Goal: Information Seeking & Learning: Learn about a topic

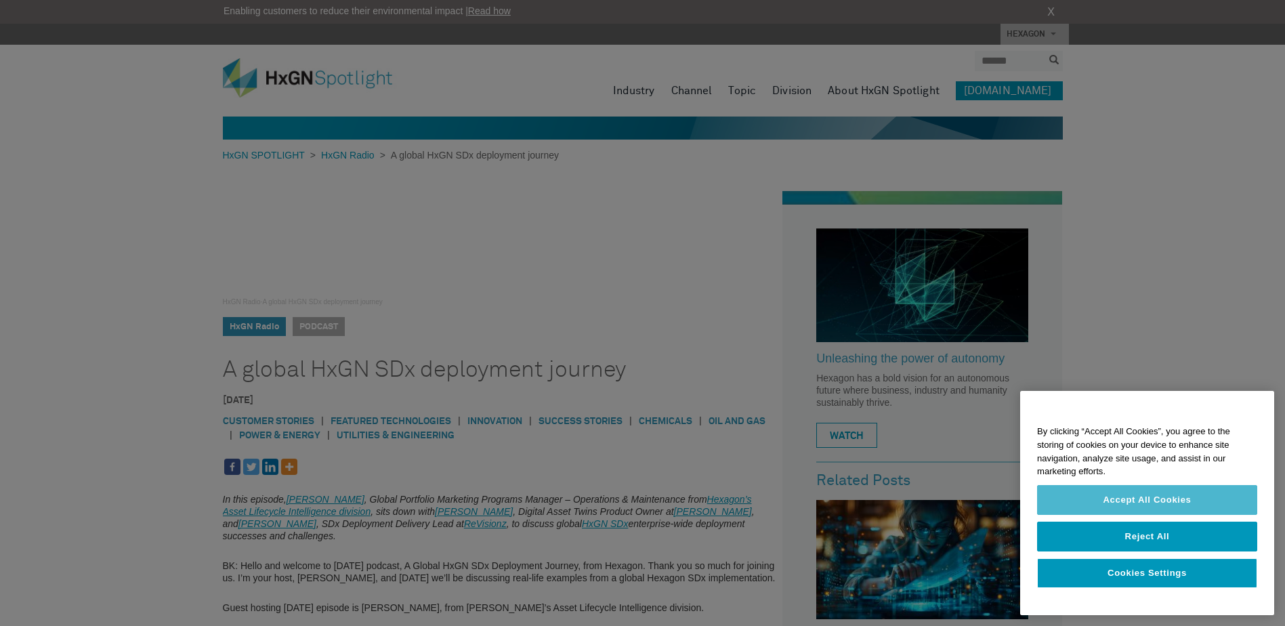
click at [1137, 504] on button "Accept All Cookies" at bounding box center [1147, 500] width 220 height 30
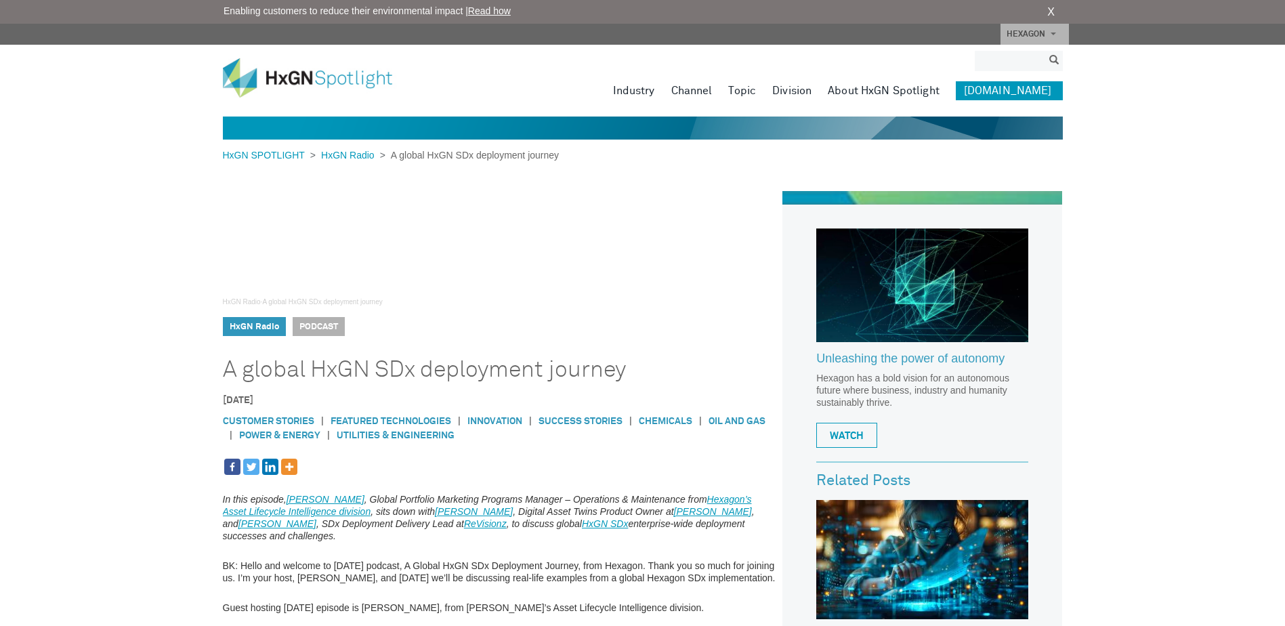
click at [1001, 67] on input "search" at bounding box center [1009, 61] width 68 height 20
type input "**********"
click at [1046, 53] on button "submit" at bounding box center [1055, 61] width 18 height 16
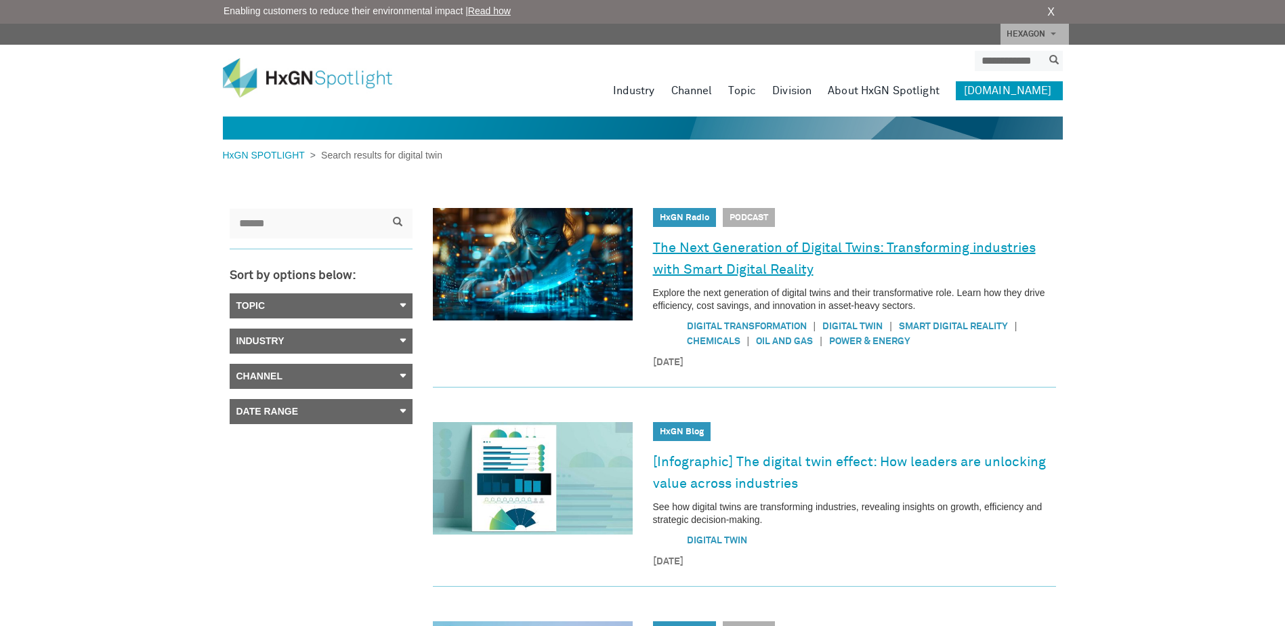
click at [781, 258] on link "The Next Generation of Digital Twins: Transforming industries with Smart Digita…" at bounding box center [854, 259] width 403 height 44
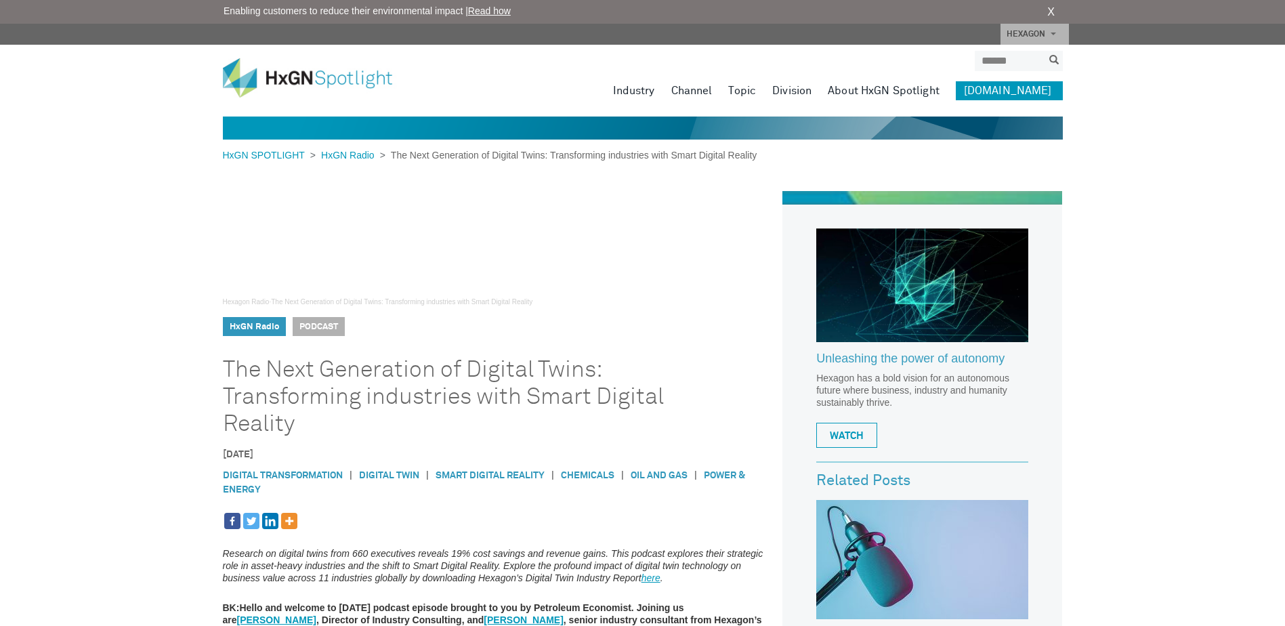
click at [400, 477] on link "Digital Twin" at bounding box center [389, 475] width 60 height 9
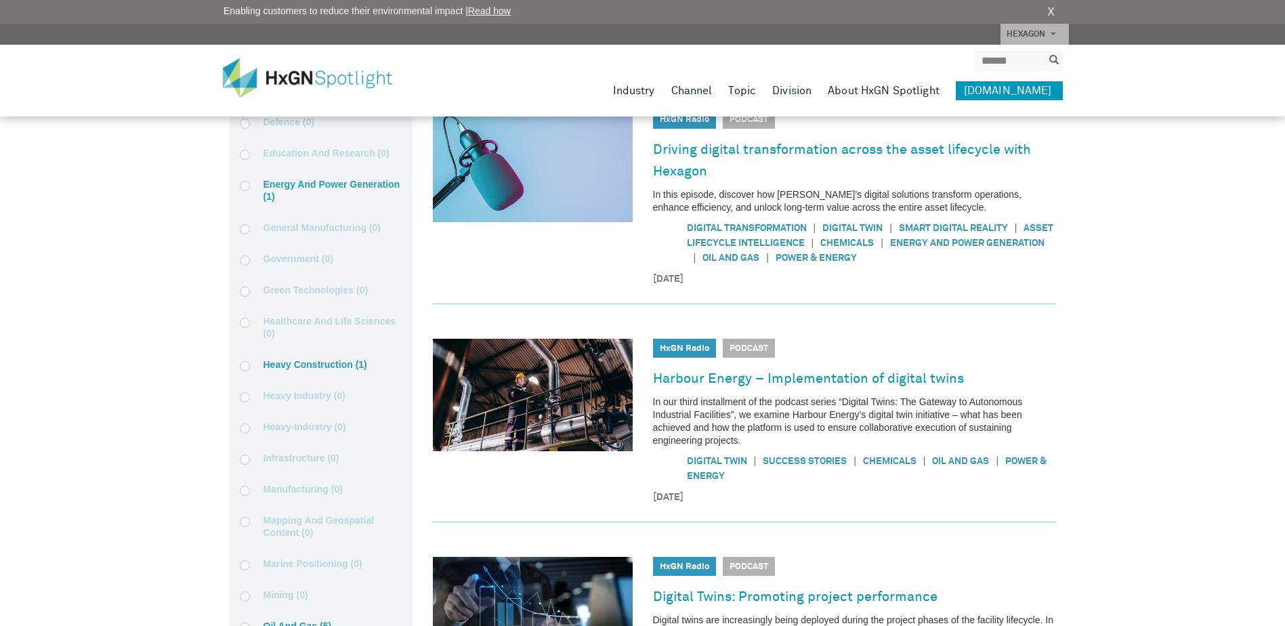
scroll to position [1096, 0]
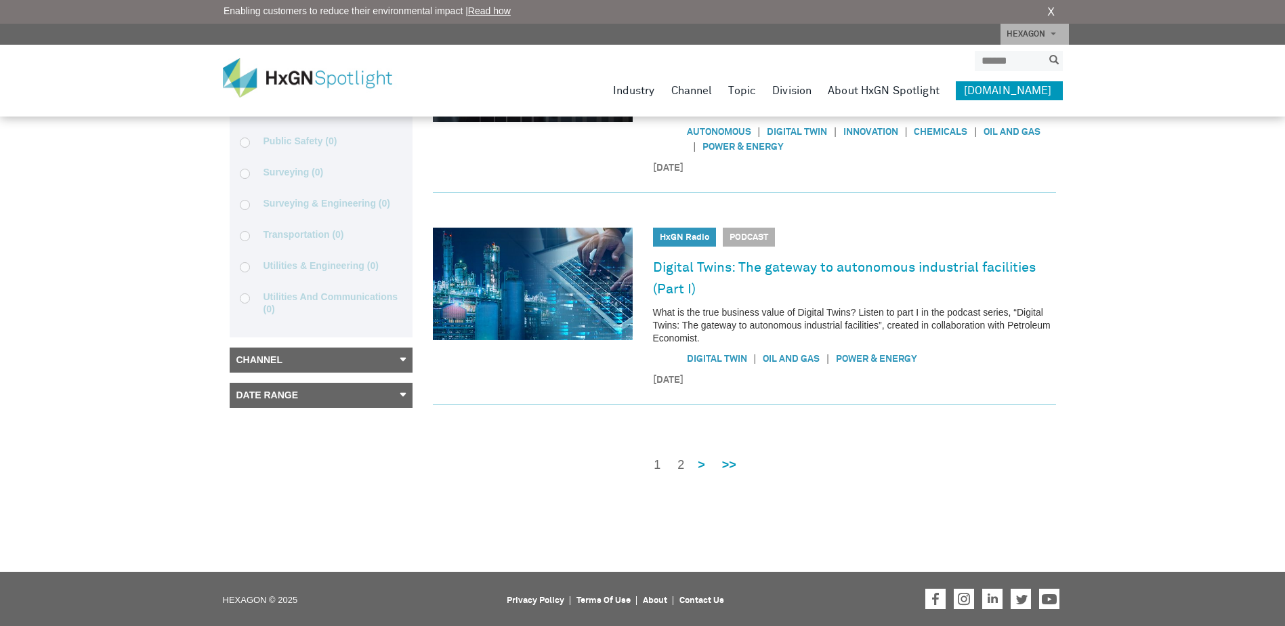
click at [680, 466] on link "2" at bounding box center [681, 465] width 7 height 17
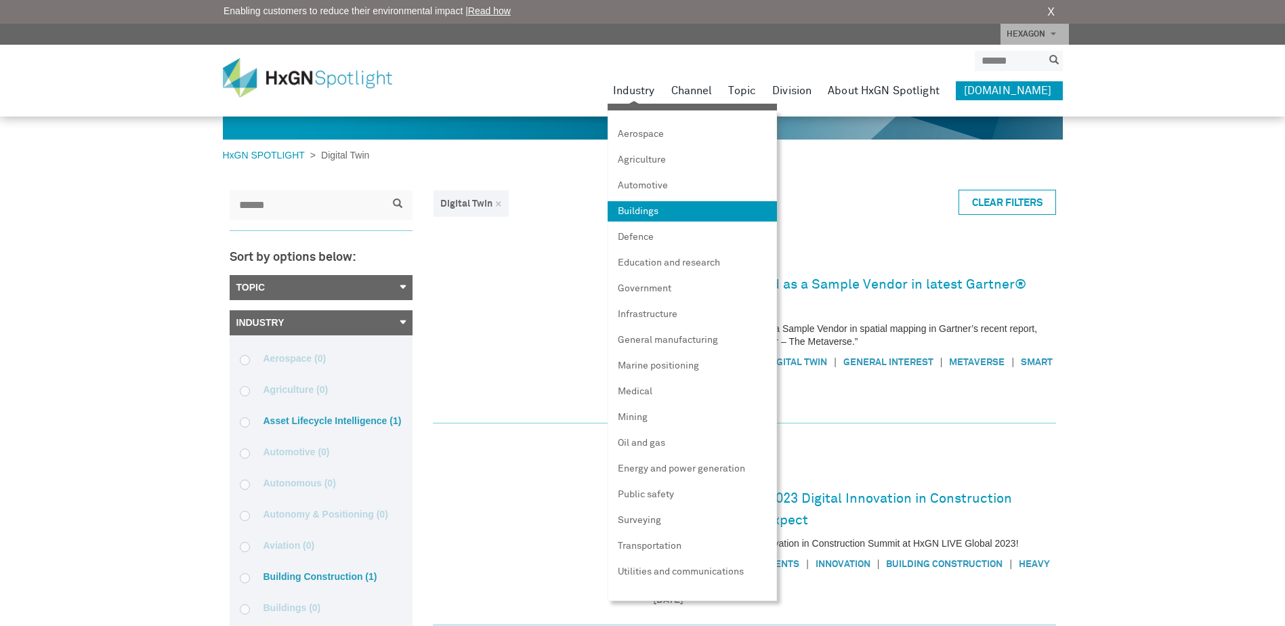
scroll to position [548, 0]
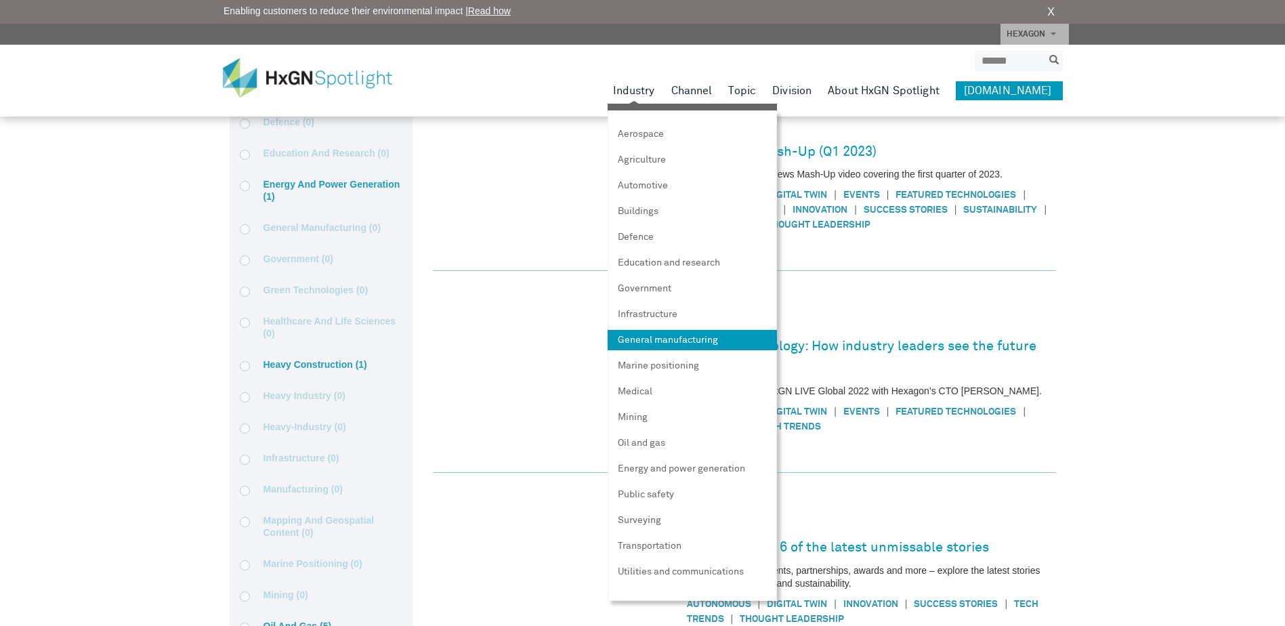
click at [678, 341] on link "General manufacturing" at bounding box center [692, 340] width 169 height 20
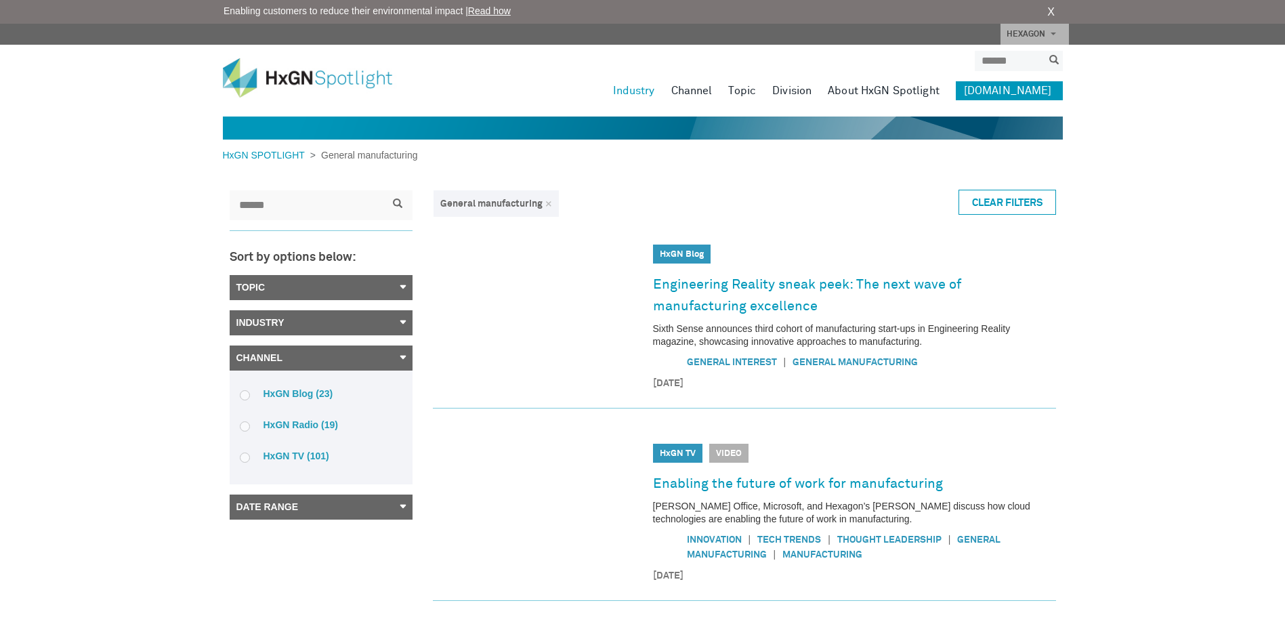
click at [1016, 96] on link "[DOMAIN_NAME]" at bounding box center [1009, 90] width 107 height 19
